Goal: Task Accomplishment & Management: Use online tool/utility

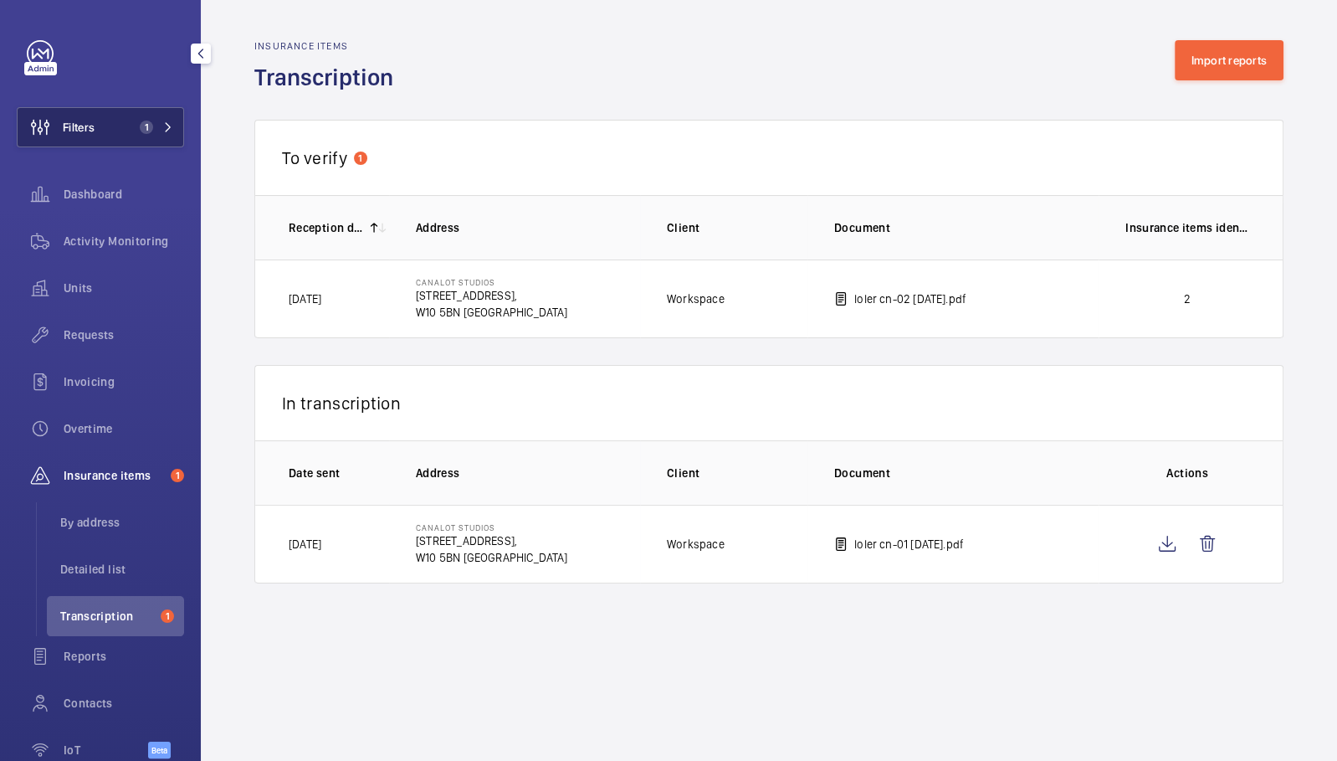
click at [136, 135] on button "Filters 1" at bounding box center [100, 127] width 167 height 40
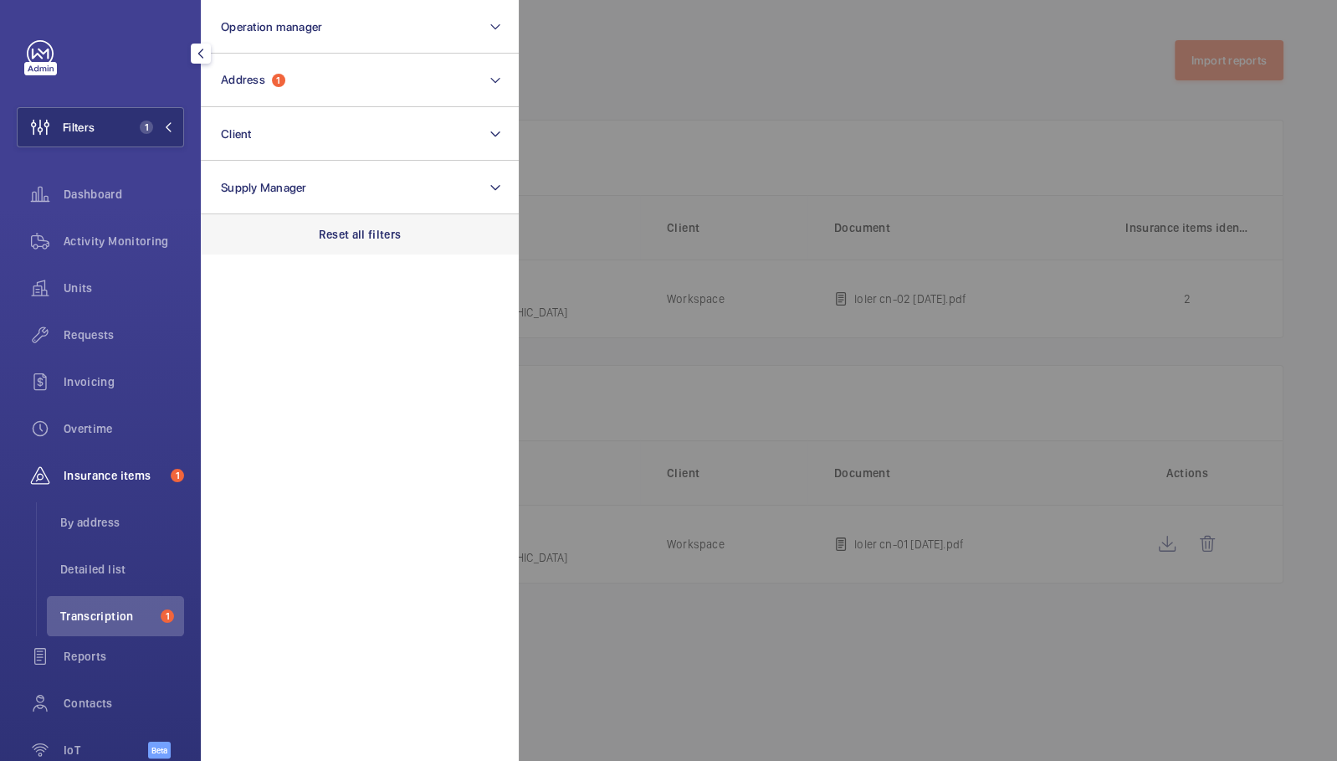
click at [343, 227] on p "Reset all filters" at bounding box center [360, 234] width 83 height 17
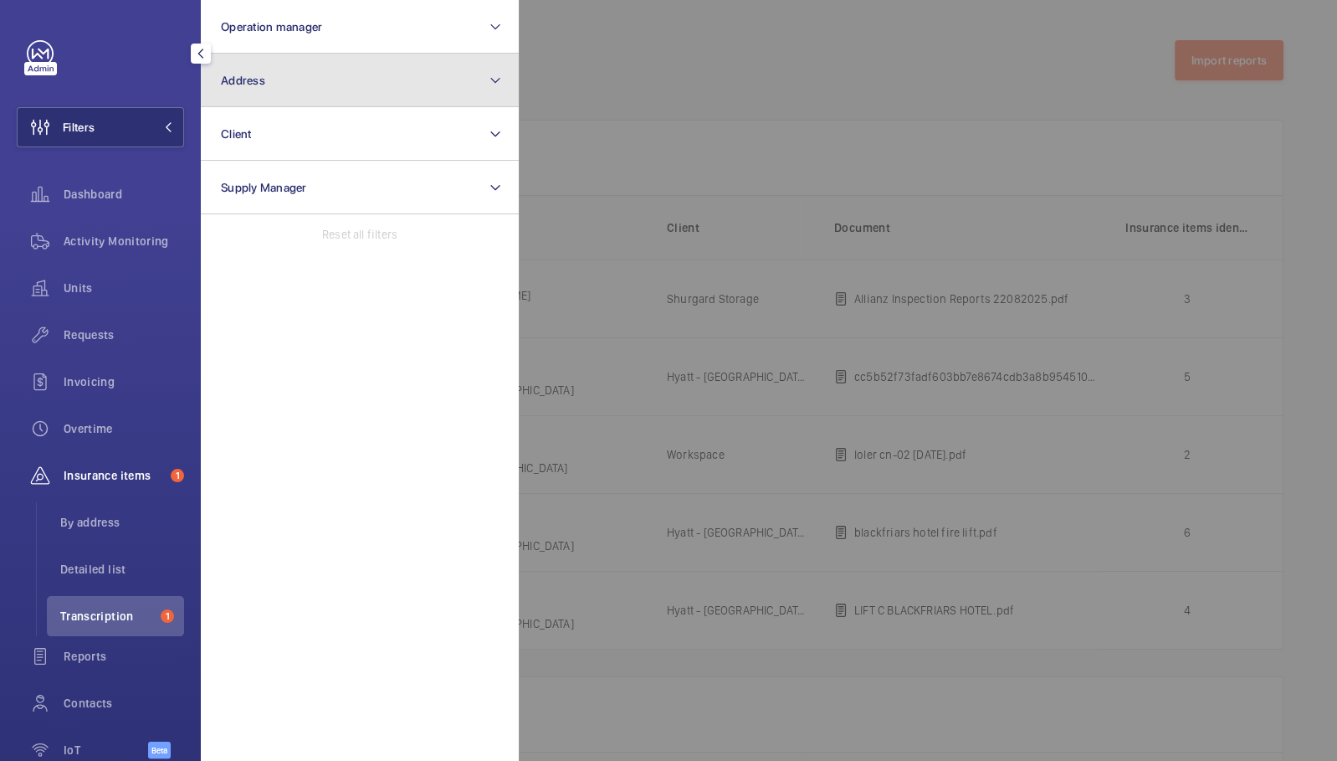
click at [357, 89] on button "Address" at bounding box center [360, 81] width 318 height 54
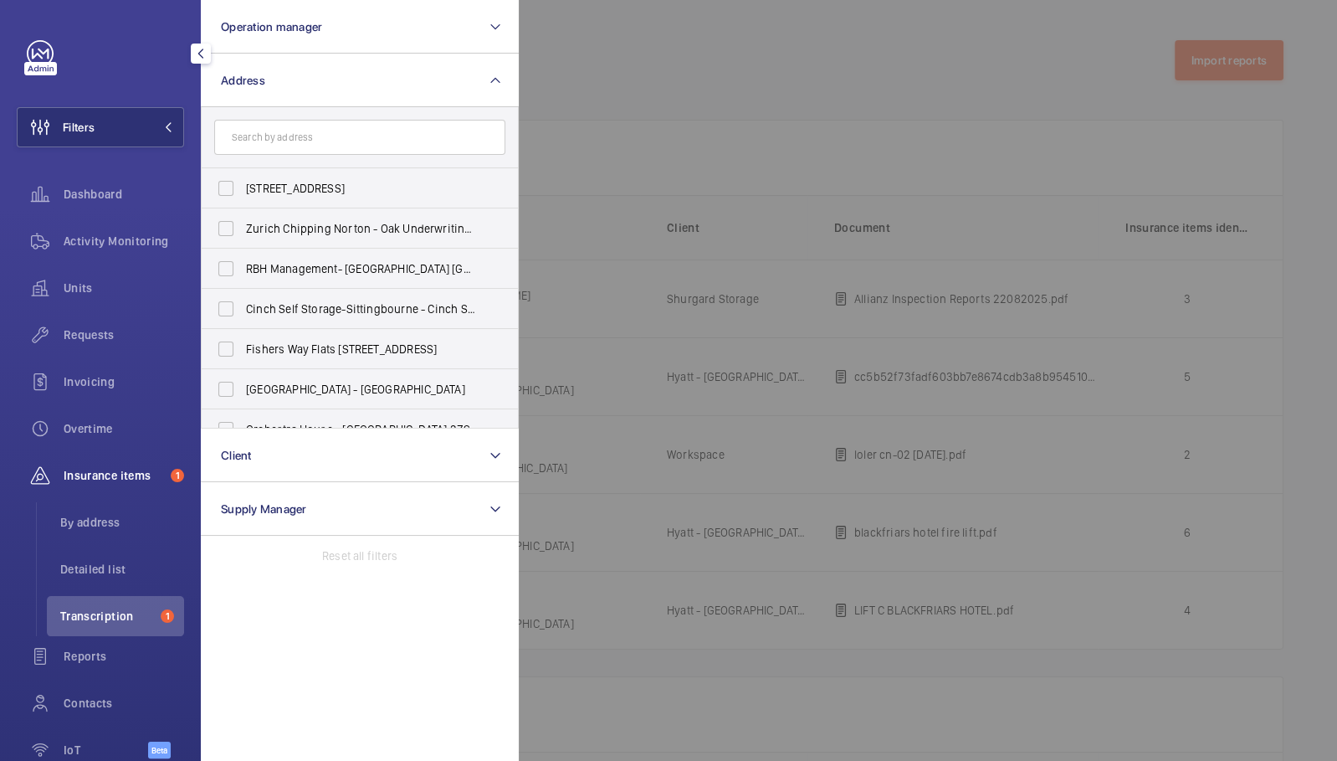
click at [366, 122] on input "text" at bounding box center [359, 137] width 291 height 35
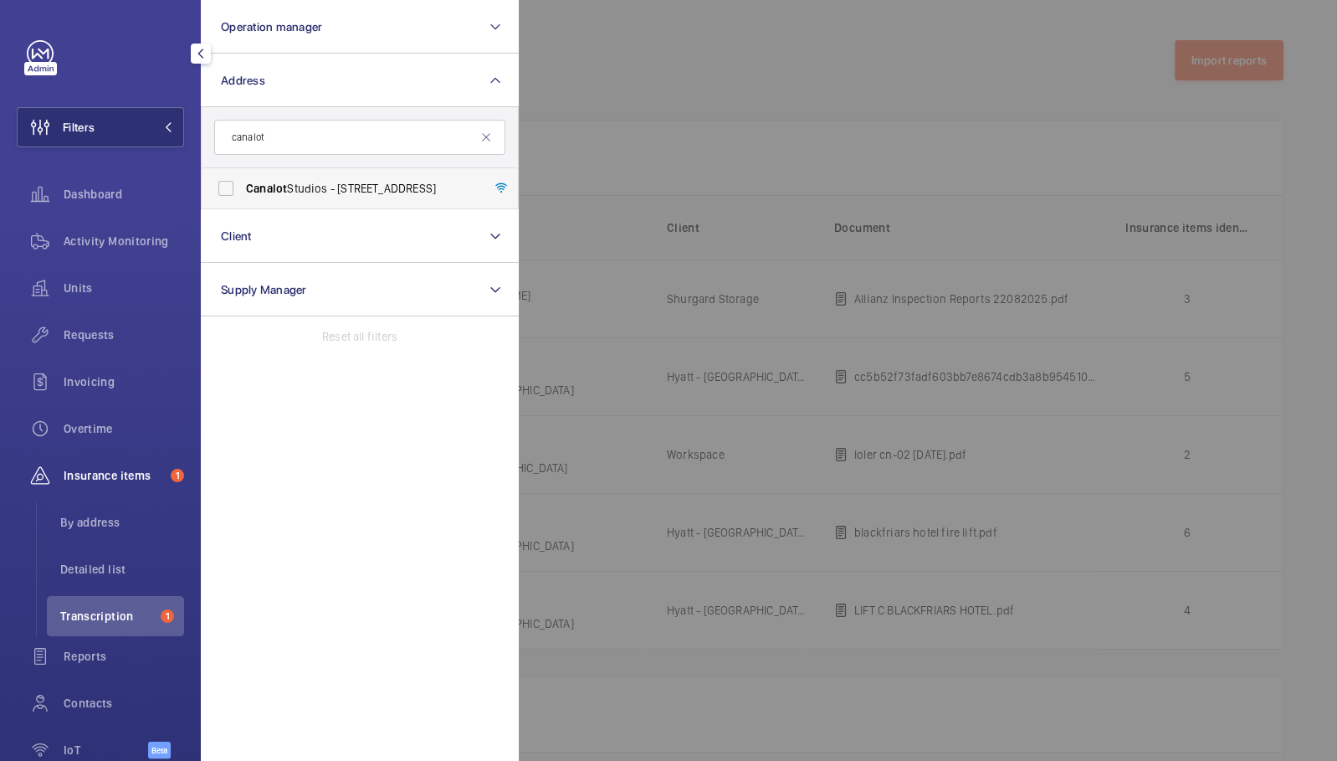
type input "canalot"
click at [389, 180] on span "[GEOGRAPHIC_DATA] - [STREET_ADDRESS]" at bounding box center [361, 188] width 230 height 17
click at [243, 180] on input "[GEOGRAPHIC_DATA] - [STREET_ADDRESS]" at bounding box center [225, 188] width 33 height 33
checkbox input "true"
click at [773, 83] on div at bounding box center [1187, 380] width 1337 height 761
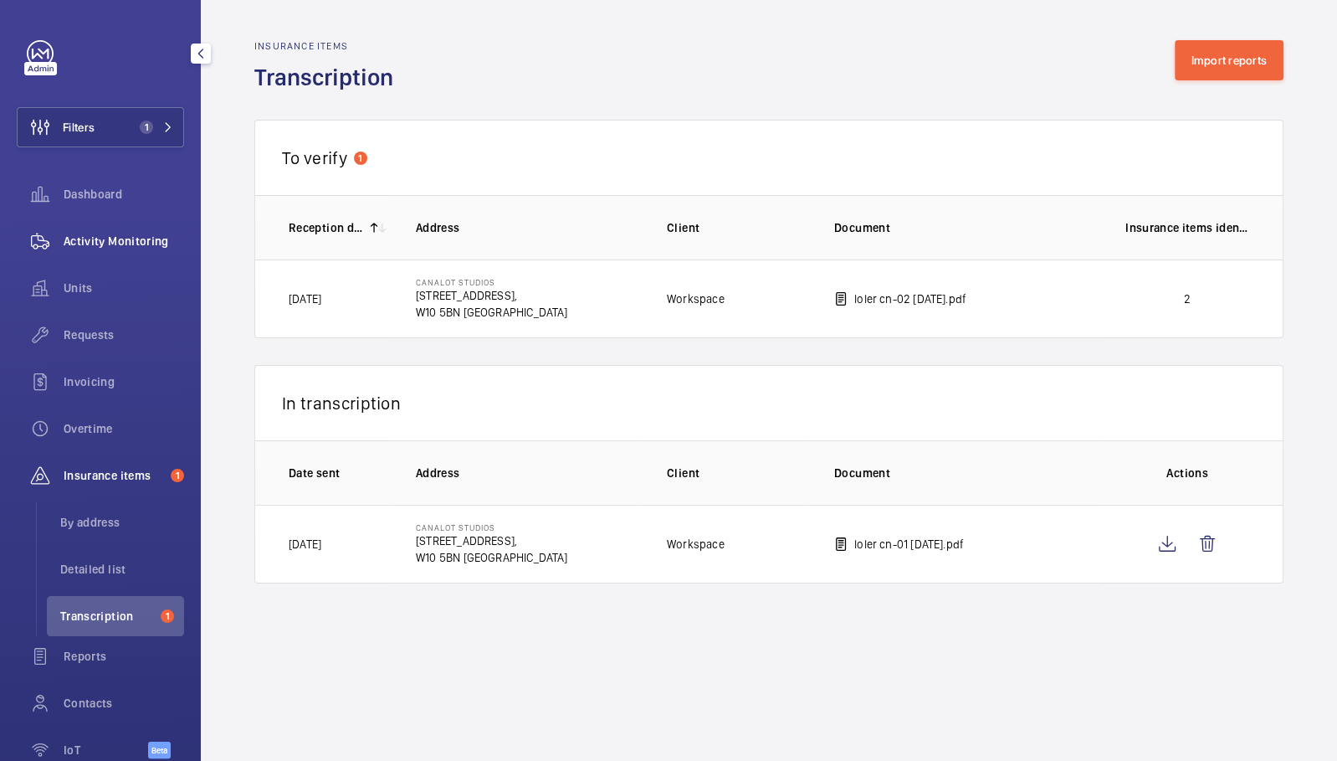
click at [124, 228] on div "Activity Monitoring" at bounding box center [100, 241] width 167 height 40
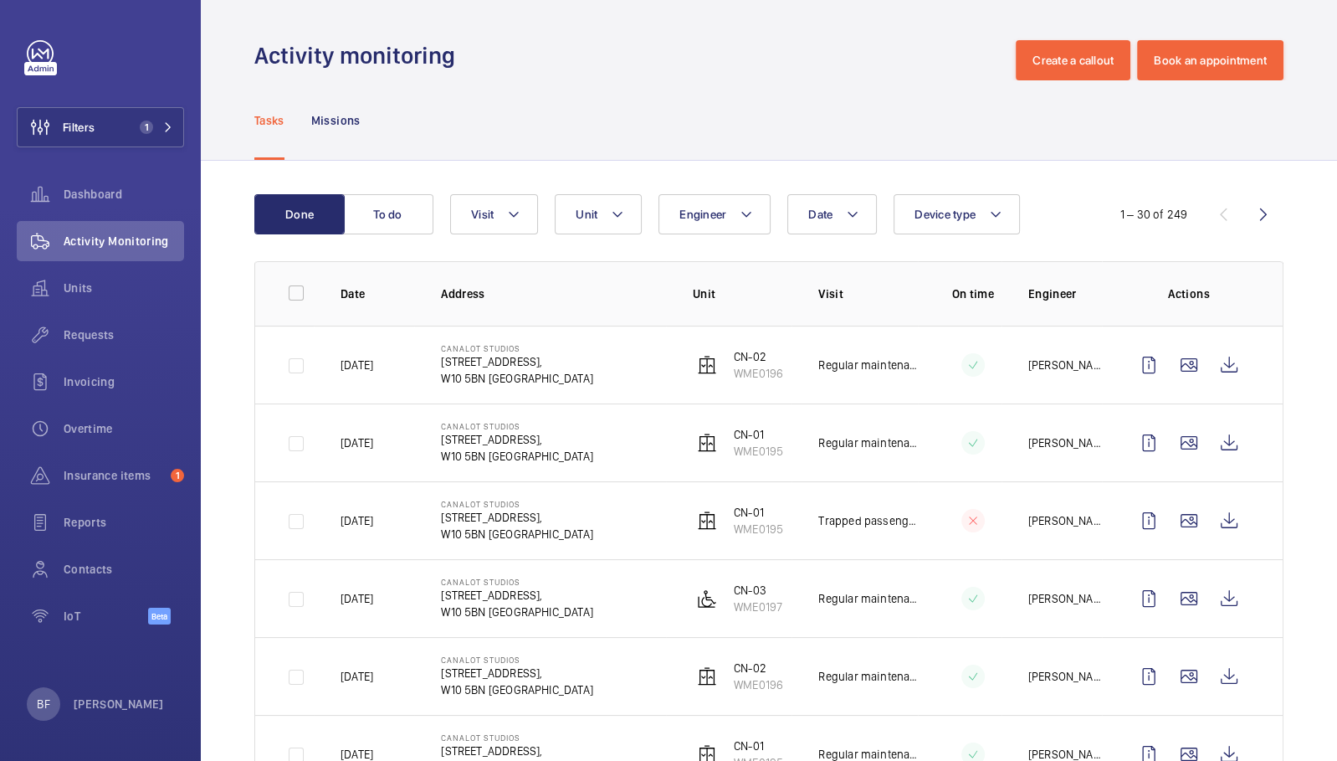
click at [1091, 36] on wm-front-admin-header "Activity monitoring Create a callout Book an appointment" at bounding box center [769, 40] width 1137 height 80
click at [1089, 77] on button "Create a callout" at bounding box center [1073, 60] width 115 height 40
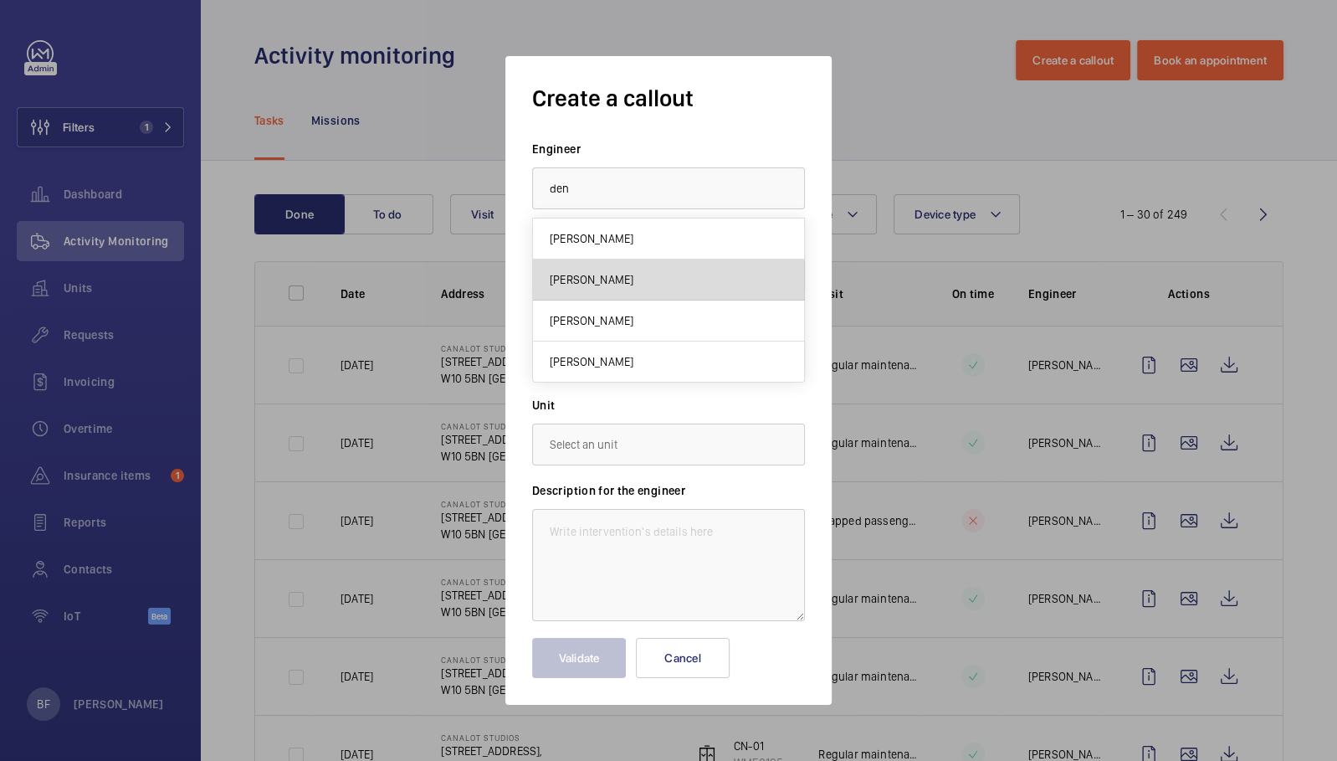
click at [665, 283] on mat-option "[PERSON_NAME]" at bounding box center [668, 279] width 271 height 41
type input "[PERSON_NAME]"
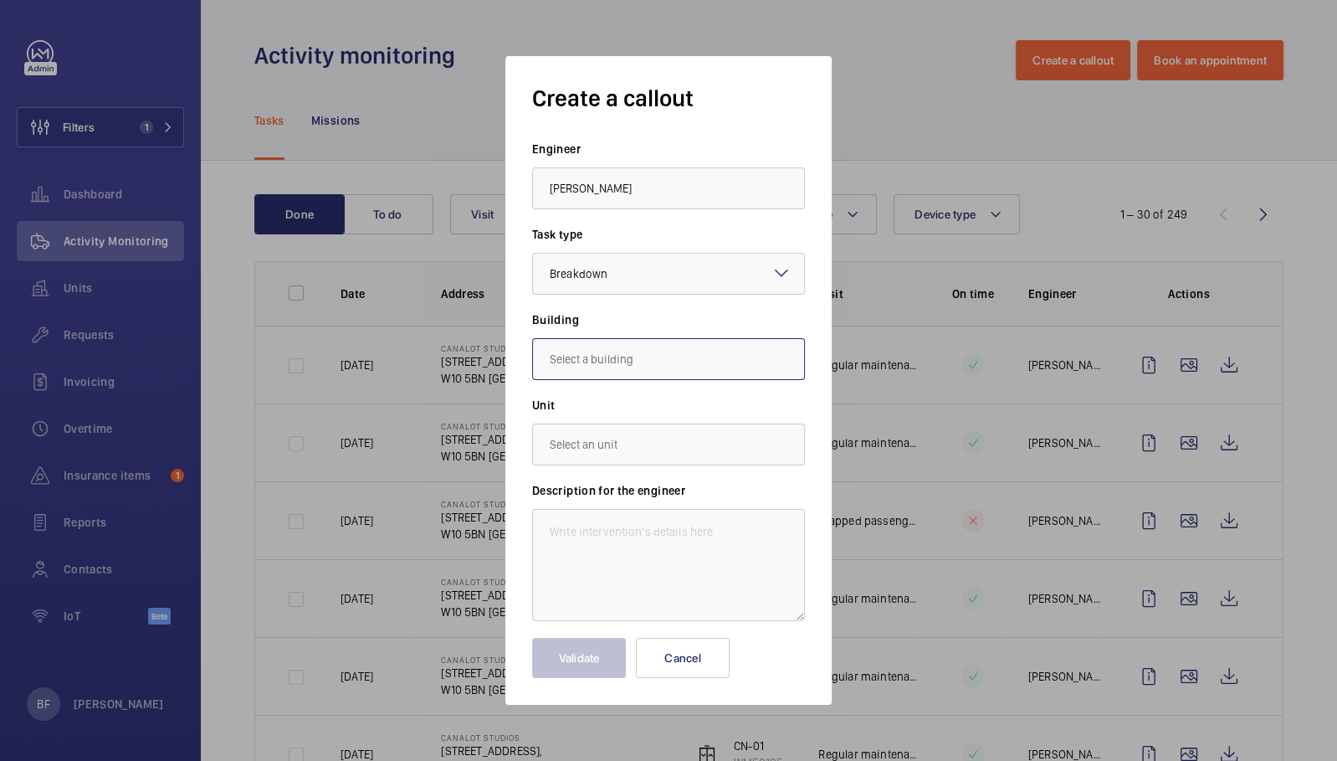
click at [656, 356] on input "text" at bounding box center [668, 359] width 273 height 42
click at [649, 413] on span "[STREET_ADDRESS]" at bounding box center [599, 409] width 99 height 17
type input "[STREET_ADDRESS]"
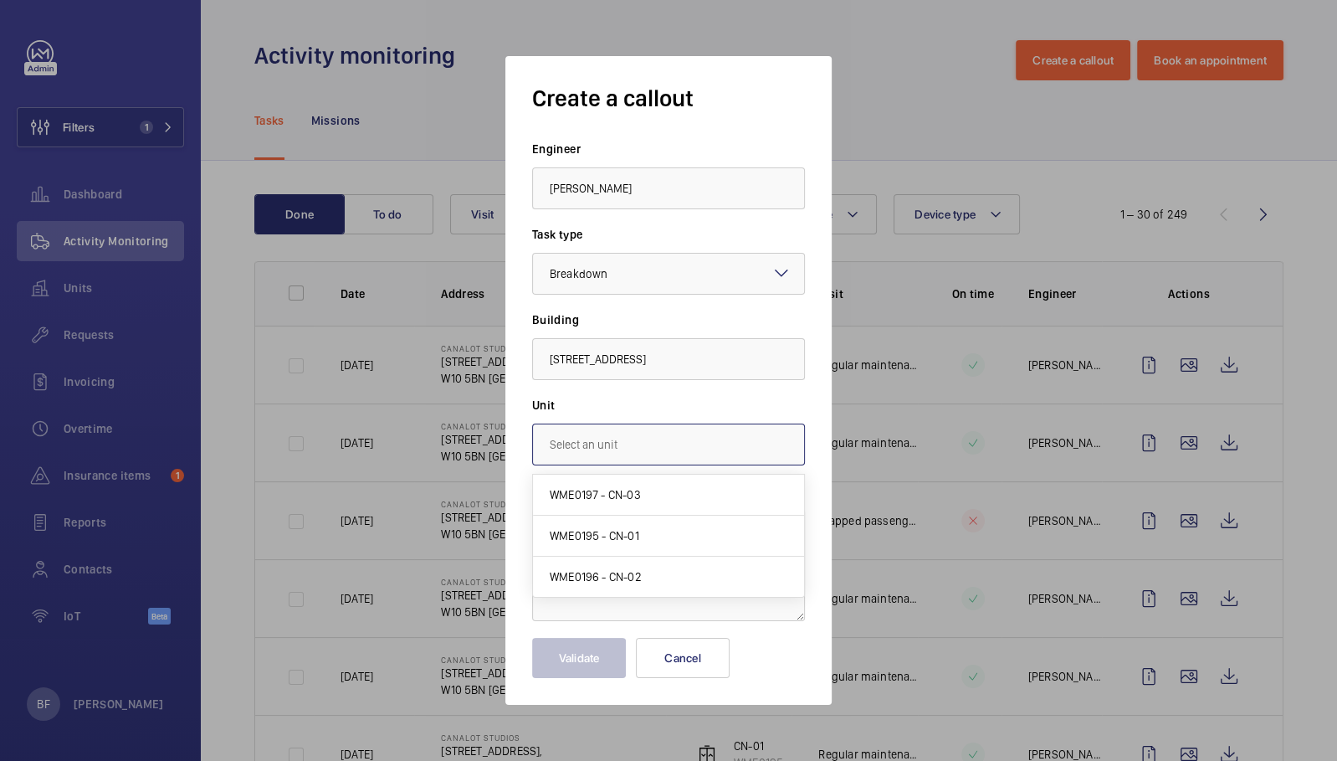
click at [657, 453] on input "text" at bounding box center [668, 445] width 273 height 42
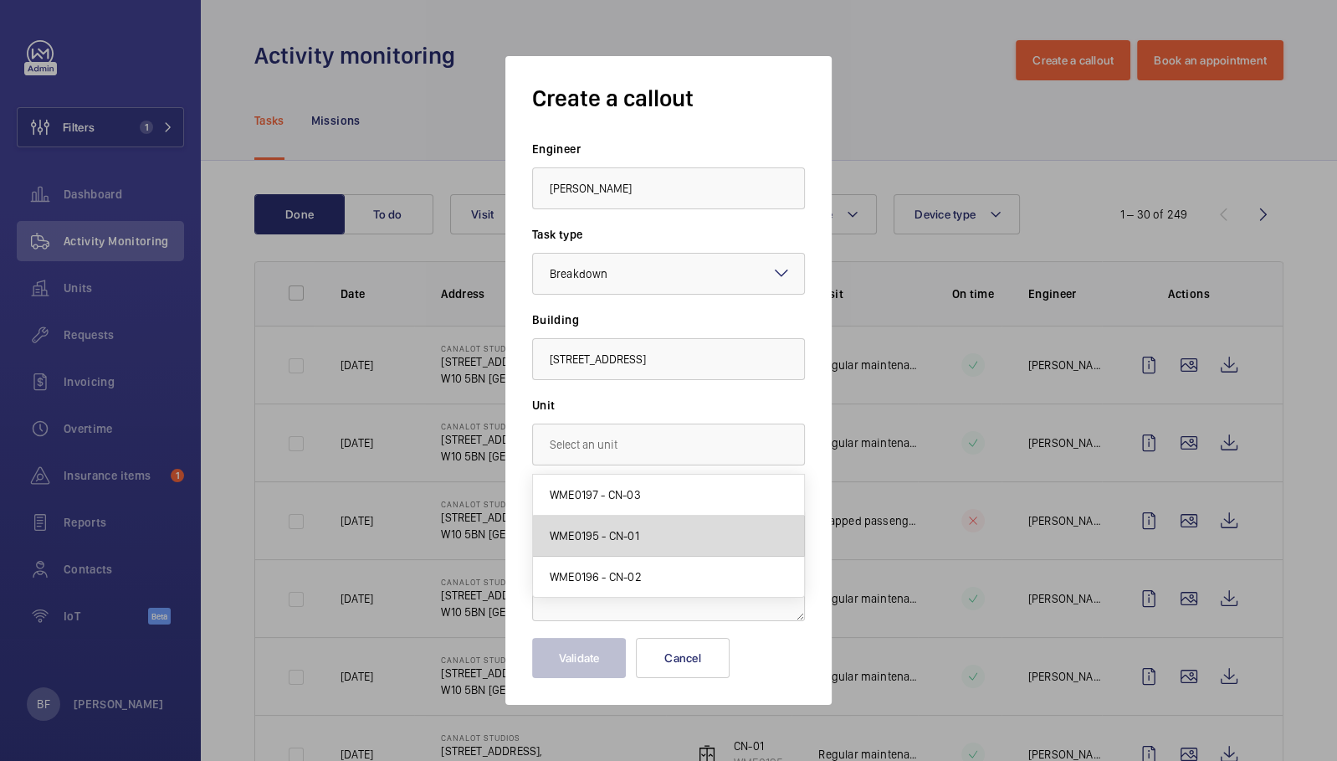
click at [654, 526] on mat-option "WME0195 - CN-01" at bounding box center [668, 536] width 271 height 41
type input "WME0195 - CN-01"
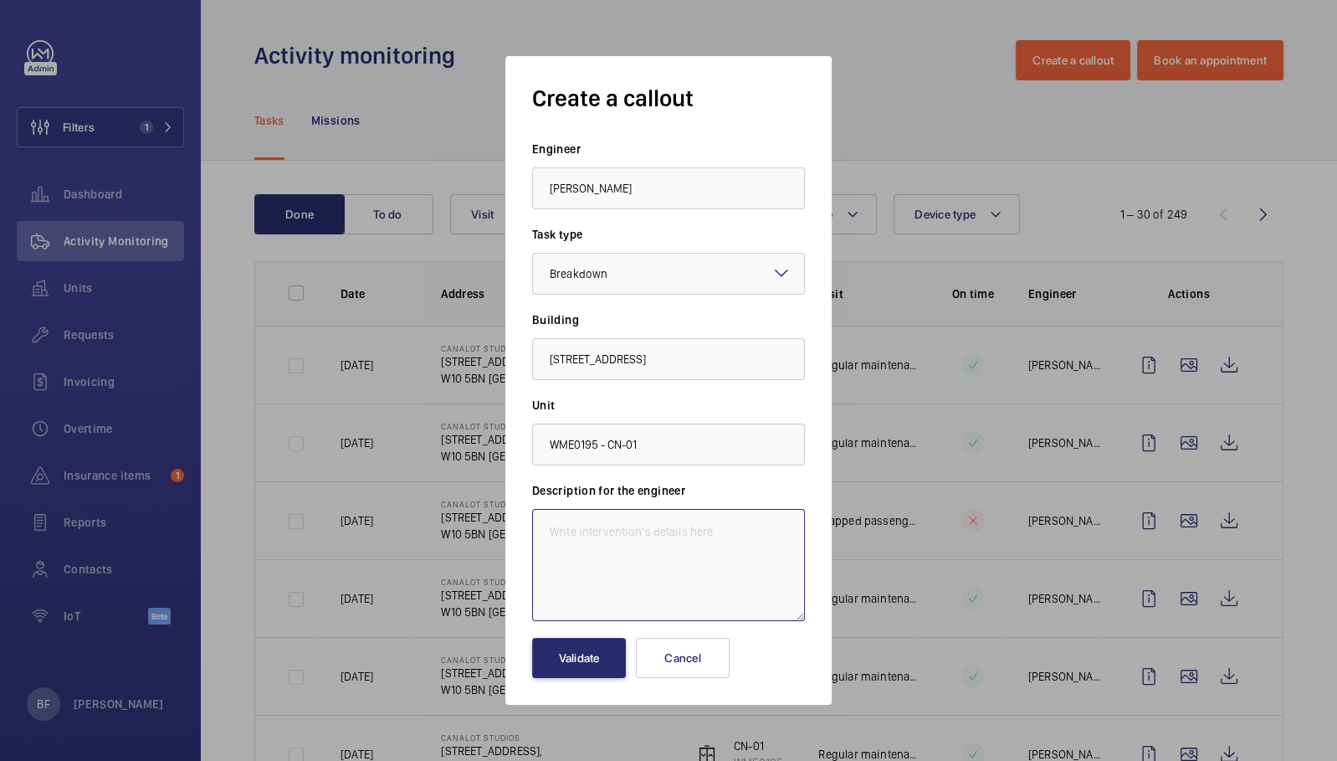
click at [655, 543] on textarea at bounding box center [668, 565] width 273 height 112
paste textarea "E50957007391"
type textarea "E50957007391"
click at [655, 543] on textarea "E50957007391" at bounding box center [668, 565] width 273 height 112
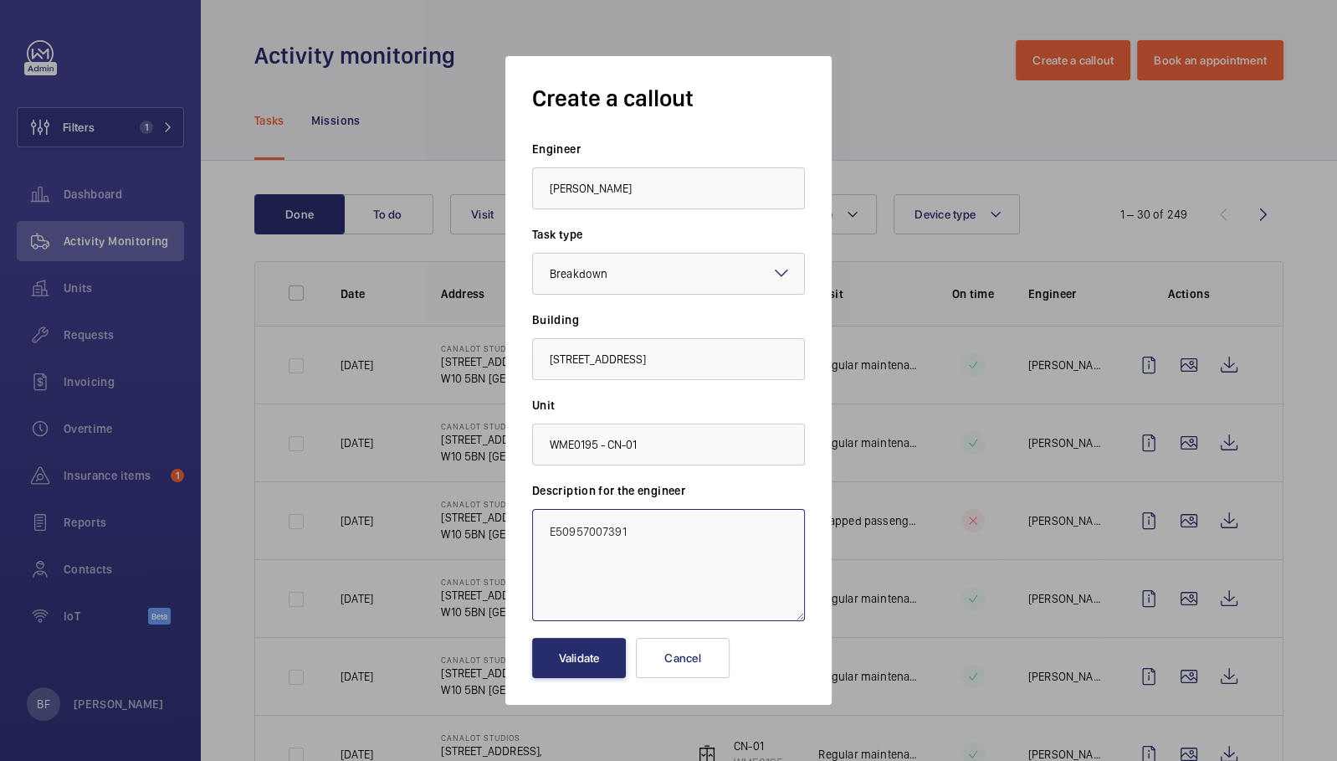
click at [655, 543] on textarea "E50957007391" at bounding box center [668, 565] width 273 height 112
click at [598, 521] on textarea at bounding box center [668, 565] width 273 height 112
paste textarea "Please return lift to service please."
click at [545, 528] on textarea "Please return lift to service please." at bounding box center [668, 565] width 273 height 112
paste textarea "Job #351902"
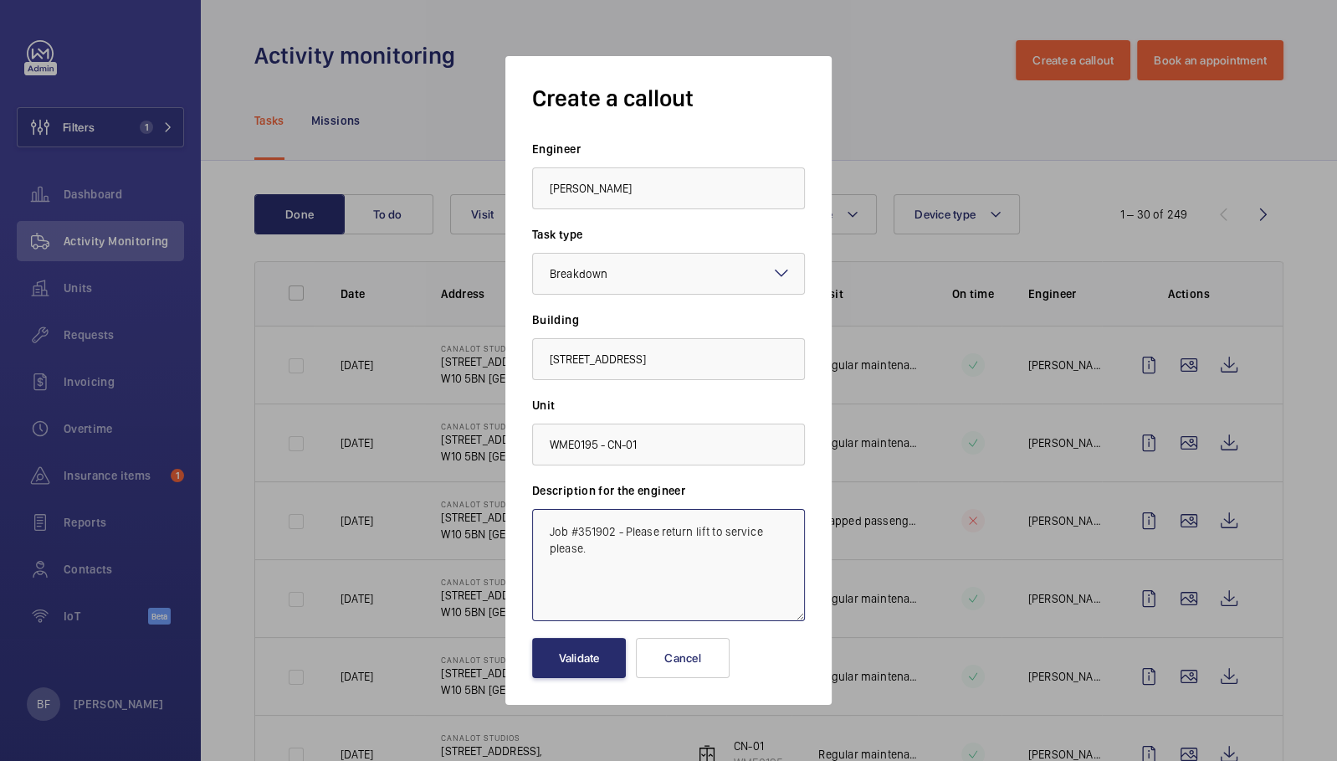
click at [590, 574] on textarea "Job #351902 - Please return lift to service please." at bounding box center [668, 565] width 273 height 112
click at [598, 554] on textarea "Job #351902 - Please return lift to service please." at bounding box center [668, 565] width 273 height 112
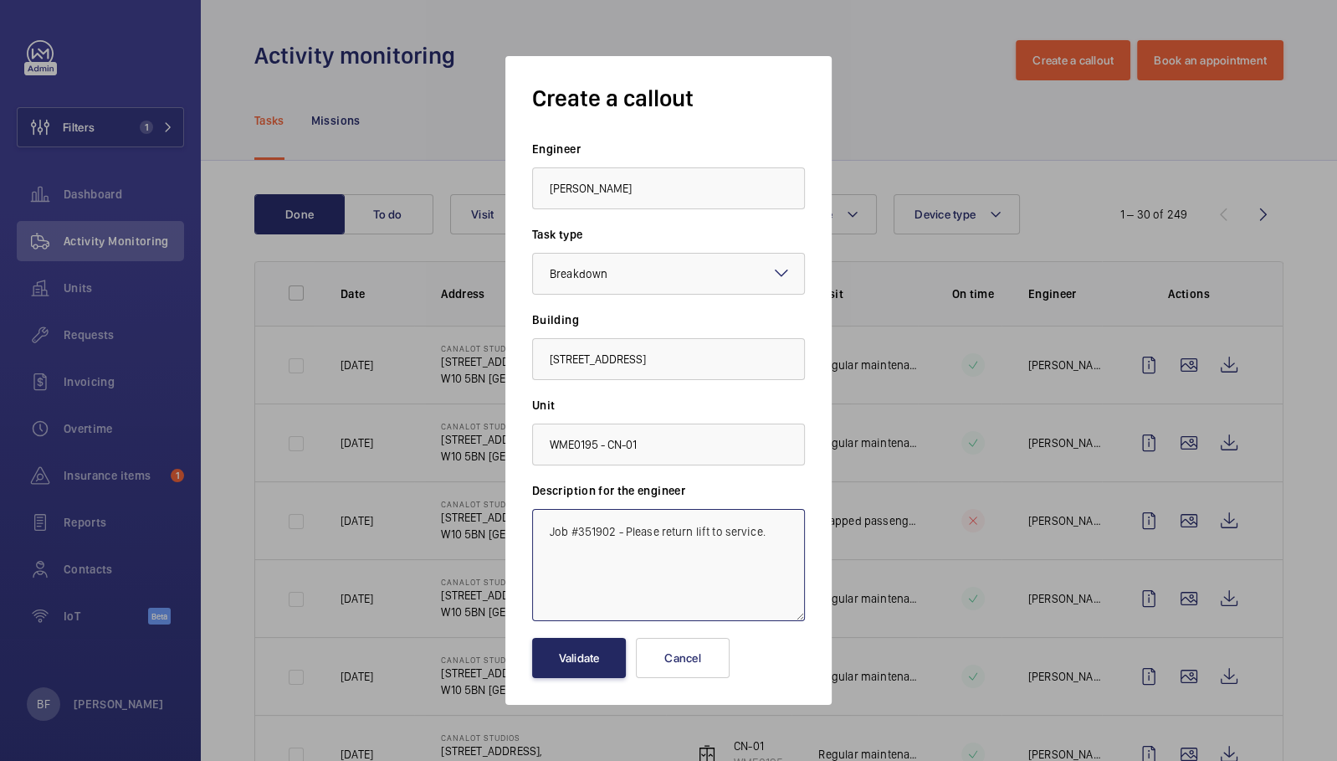
type textarea "Job #351902 - Please return lift to service."
click at [574, 659] on button "Validate" at bounding box center [579, 658] width 94 height 40
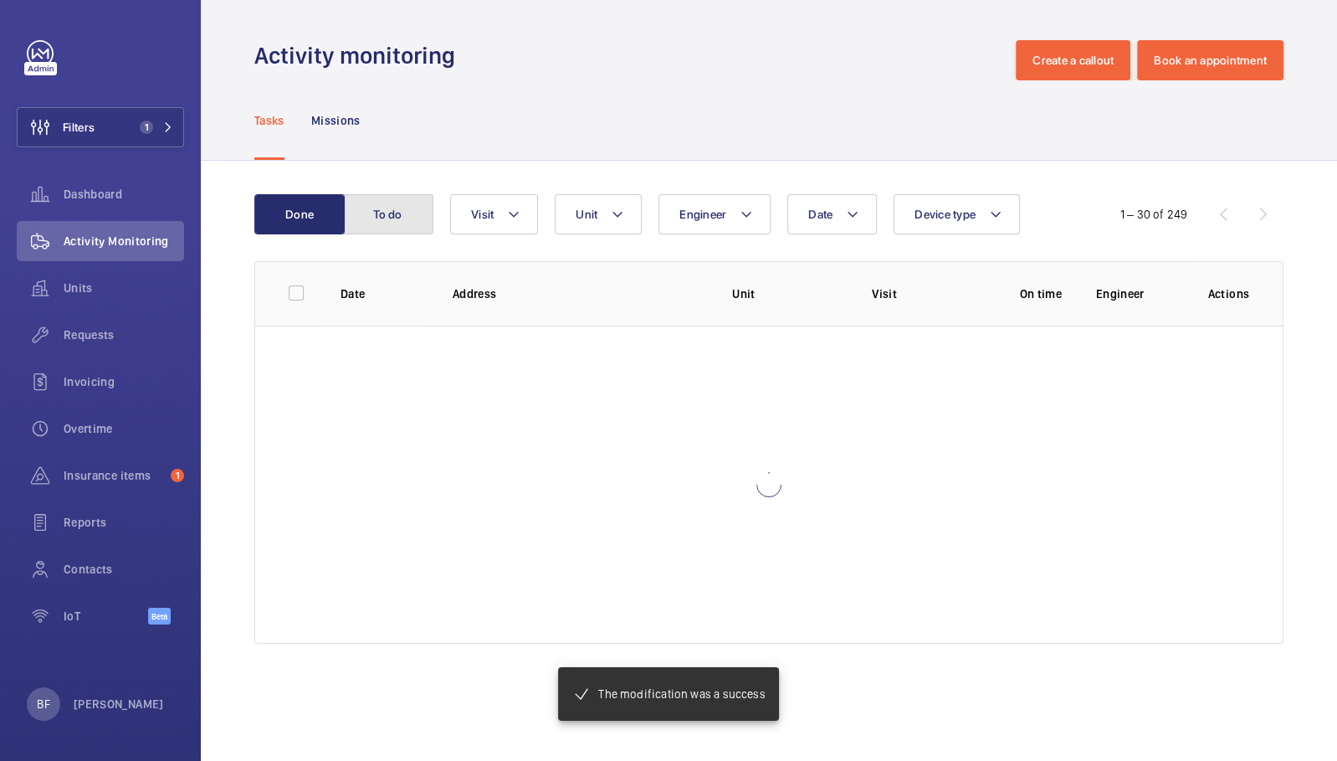
click at [387, 225] on button "To do" at bounding box center [388, 214] width 90 height 40
